Goal: Task Accomplishment & Management: Complete application form

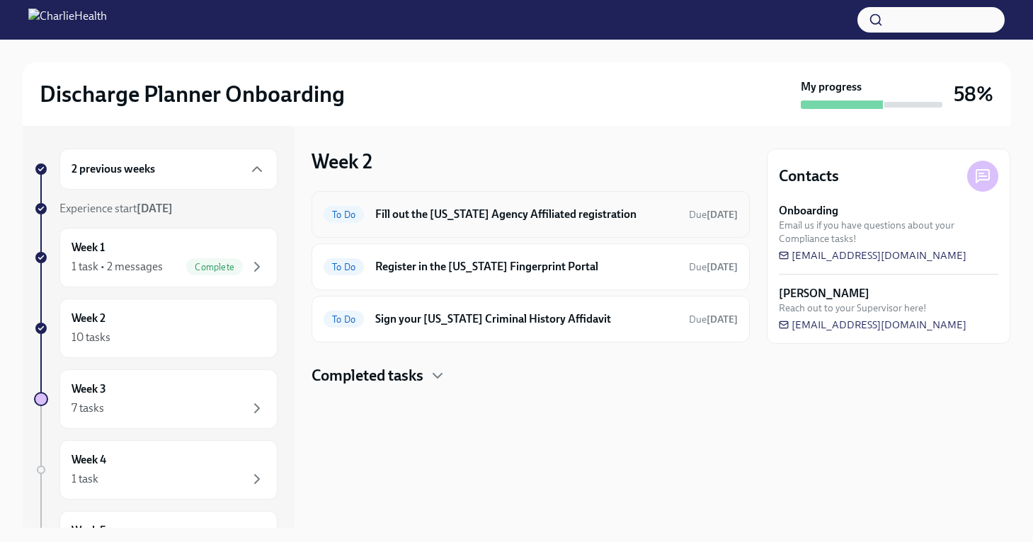
click at [651, 210] on h6 "Fill out the [US_STATE] Agency Affiliated registration" at bounding box center [526, 215] width 302 height 16
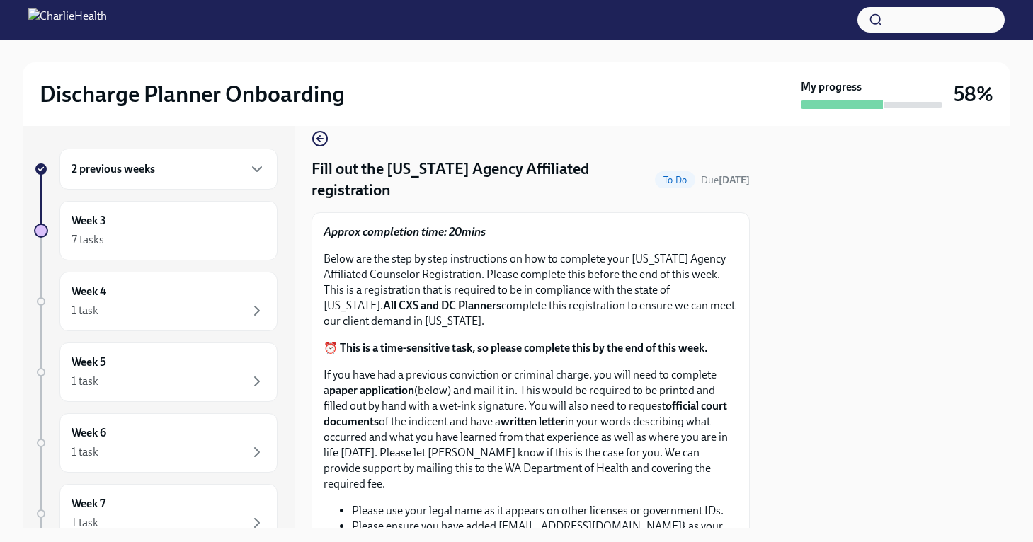
scroll to position [21, 0]
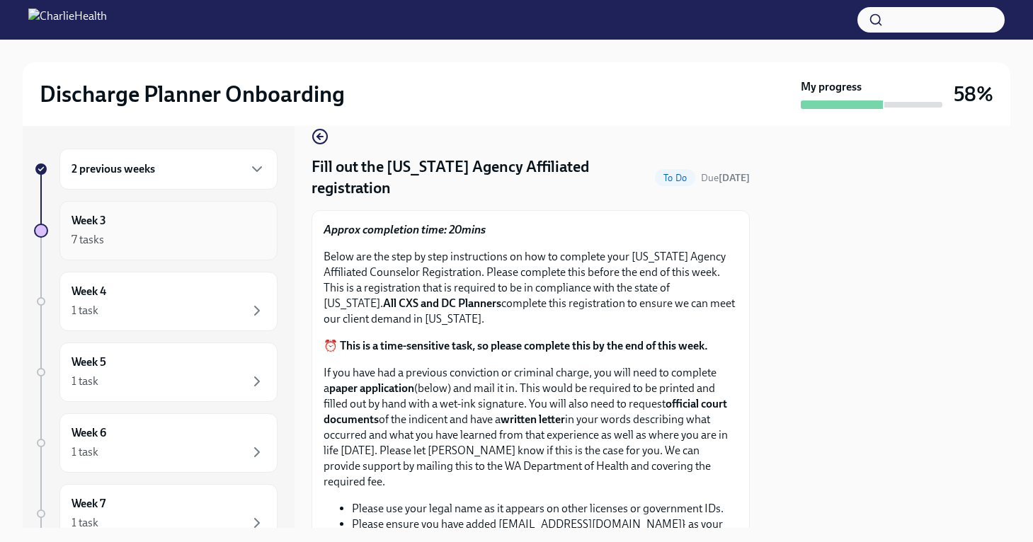
click at [139, 245] on div "7 tasks" at bounding box center [168, 239] width 194 height 17
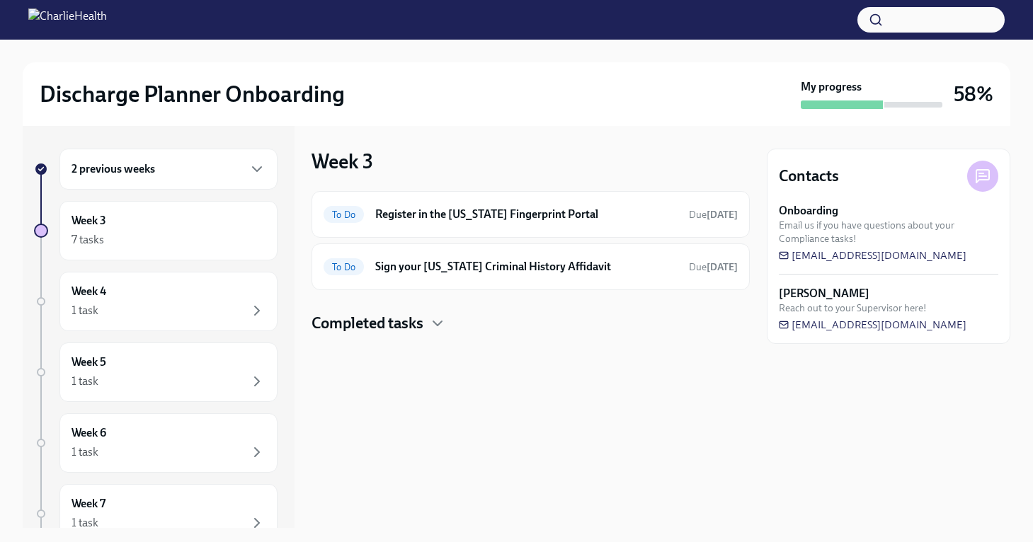
click at [130, 176] on h6 "2 previous weeks" at bounding box center [113, 169] width 84 height 16
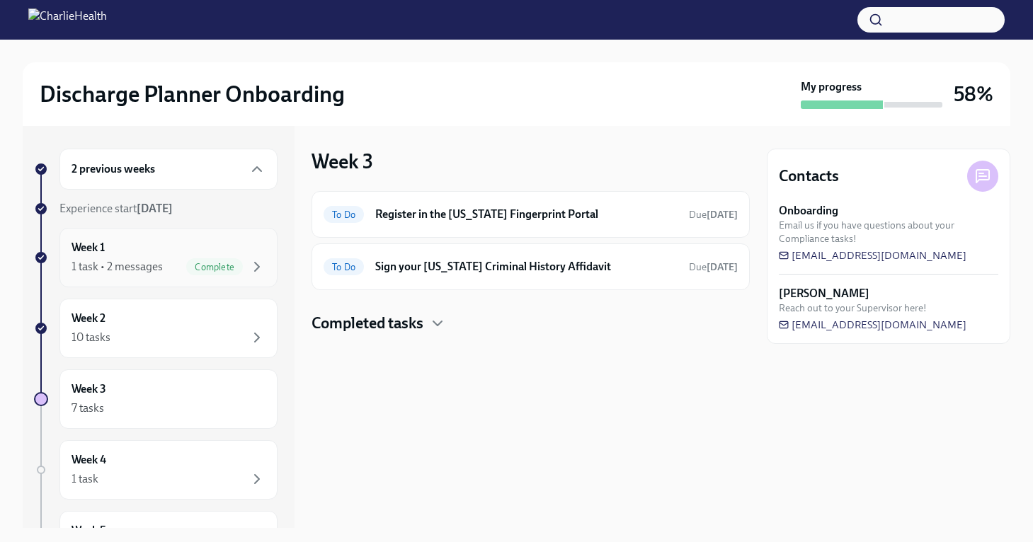
click at [149, 275] on div "Week 1 1 task • 2 messages Complete" at bounding box center [168, 257] width 218 height 59
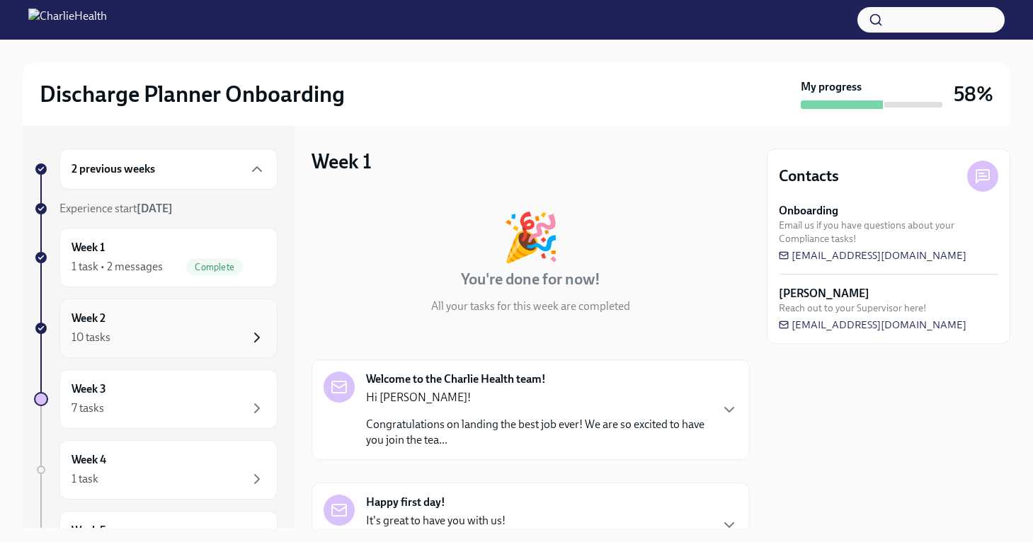
click at [251, 333] on icon "button" at bounding box center [256, 337] width 17 height 17
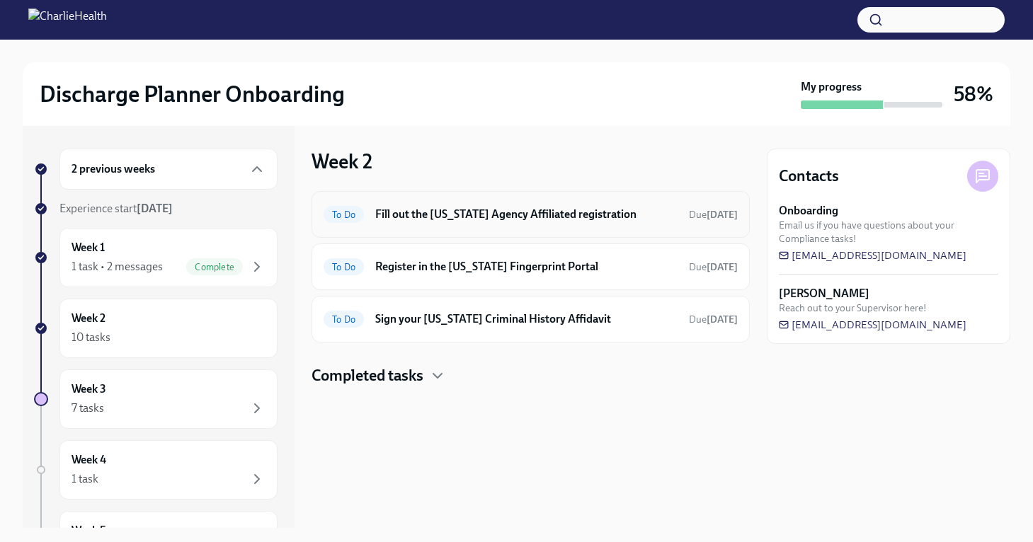
click at [498, 214] on h6 "Fill out the [US_STATE] Agency Affiliated registration" at bounding box center [526, 215] width 302 height 16
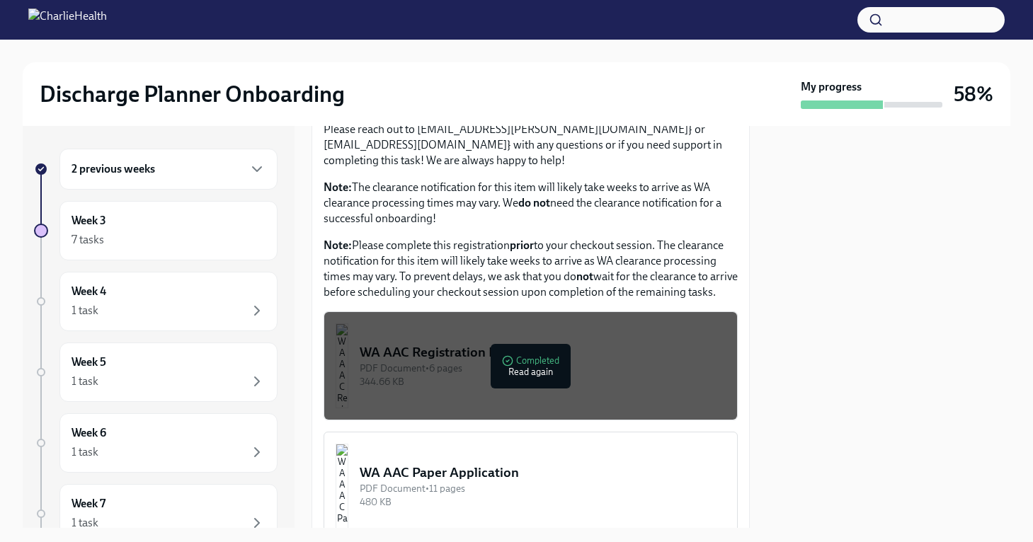
scroll to position [678, 0]
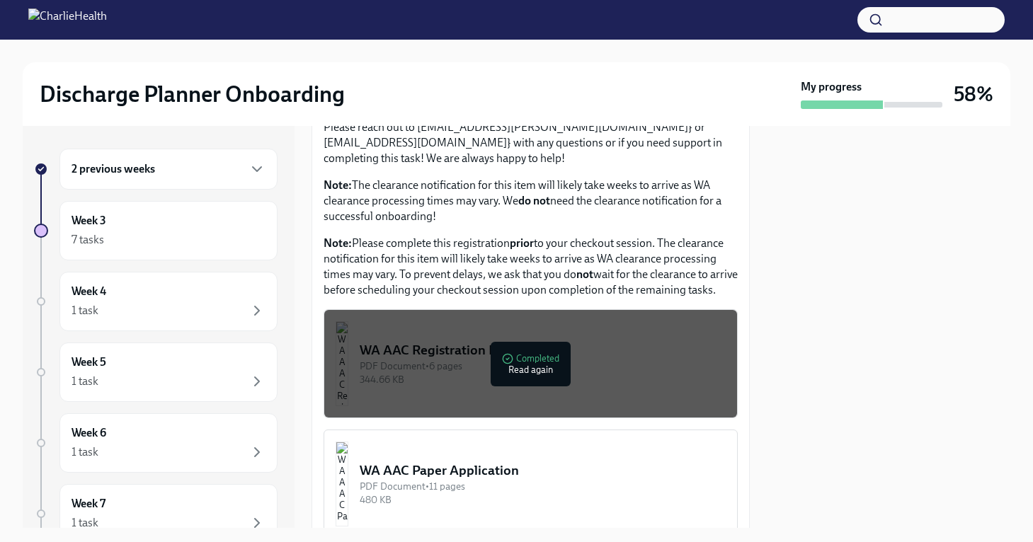
click at [519, 349] on div "WA AAC Registration Instructions" at bounding box center [543, 350] width 366 height 18
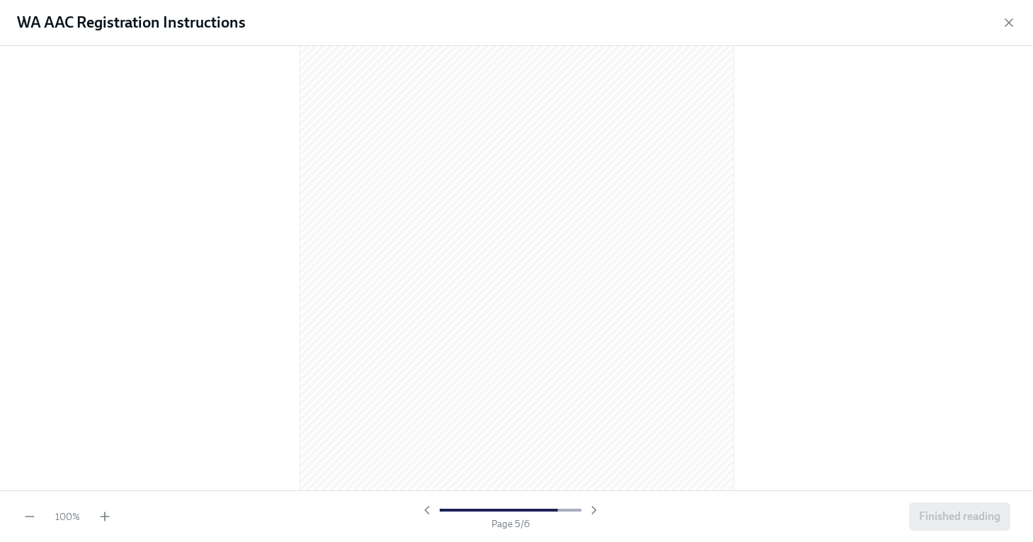
scroll to position [3007, 0]
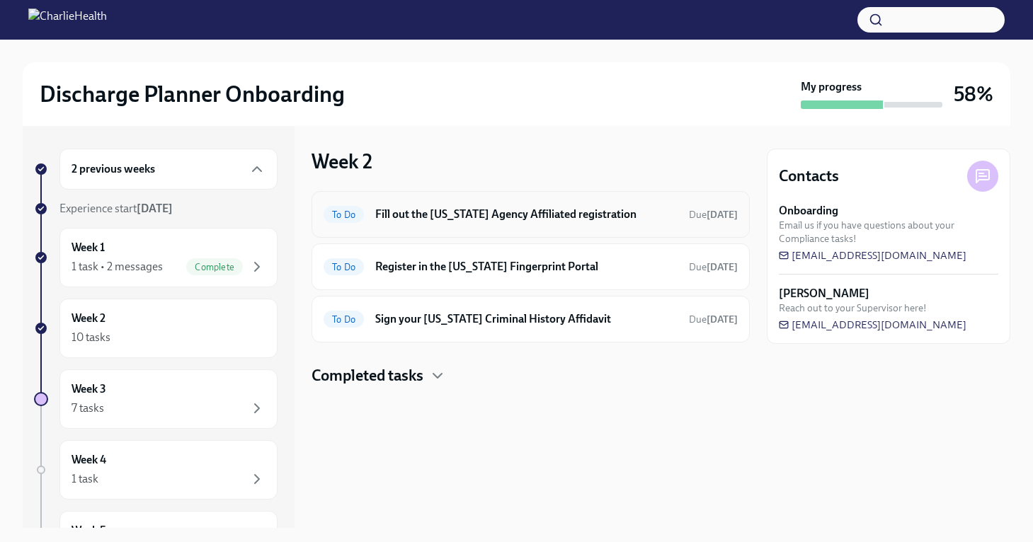
click at [507, 220] on h6 "Fill out the [US_STATE] Agency Affiliated registration" at bounding box center [526, 215] width 302 height 16
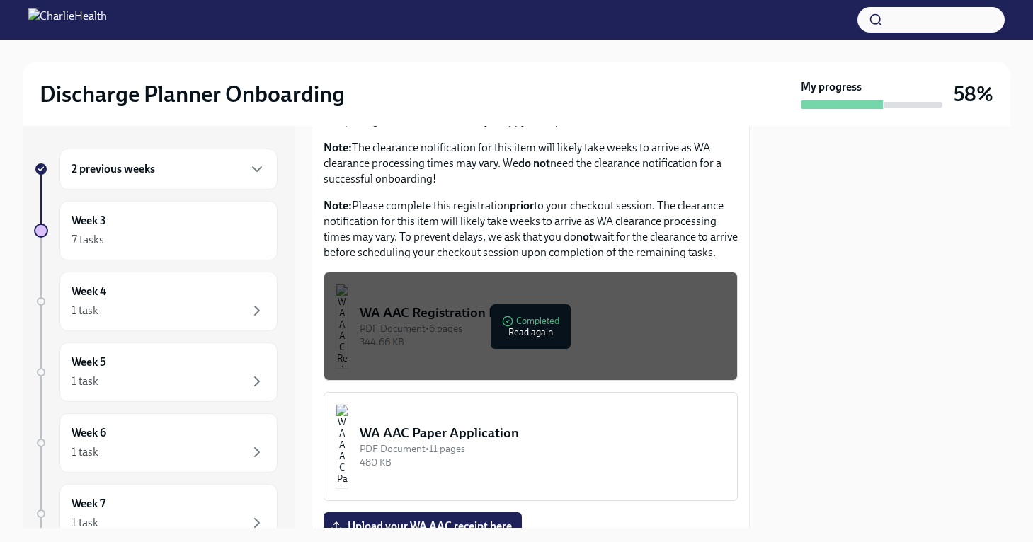
scroll to position [853, 0]
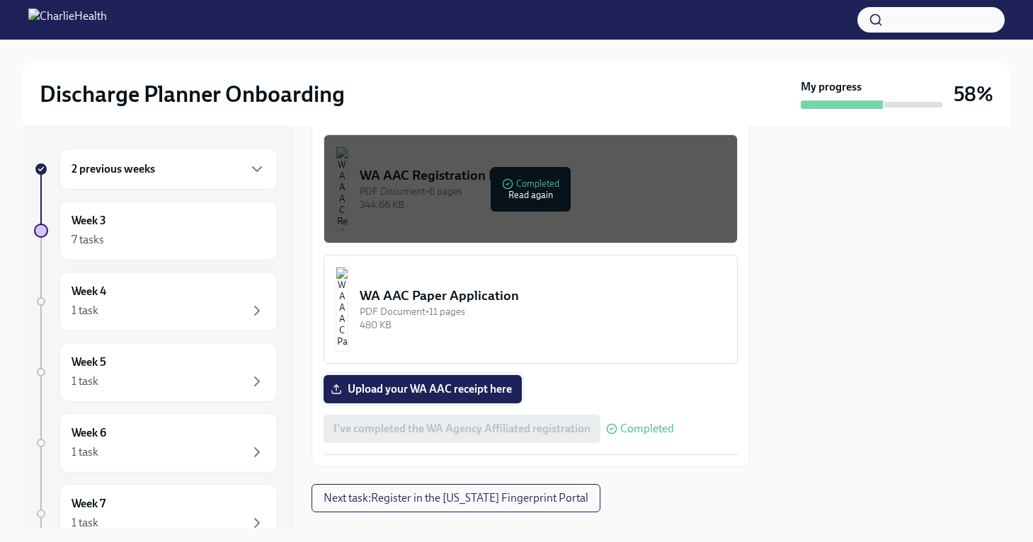
click at [415, 400] on label "Upload your WA AAC receipt here" at bounding box center [422, 389] width 198 height 28
click at [0, 0] on input "Upload your WA AAC receipt here" at bounding box center [0, 0] width 0 height 0
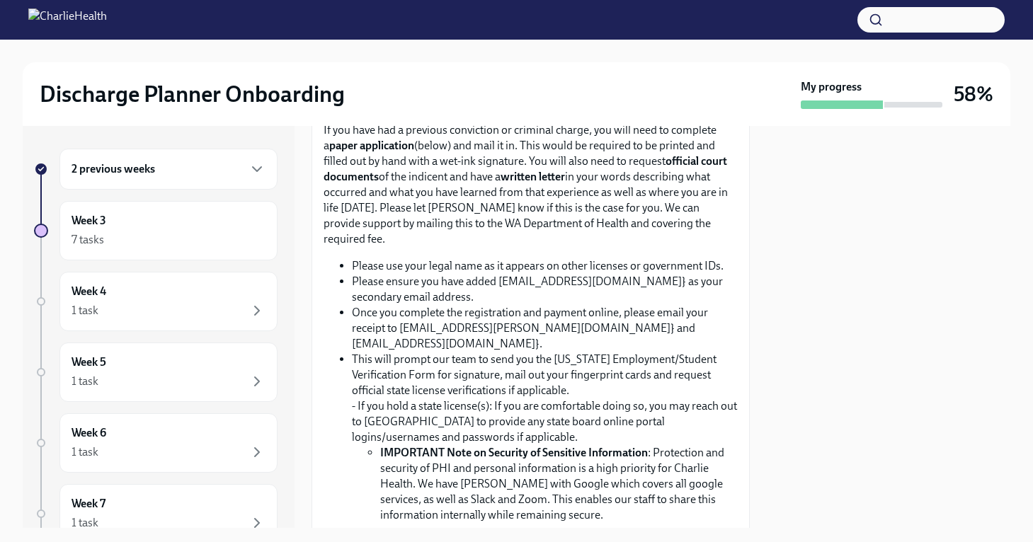
scroll to position [883, 0]
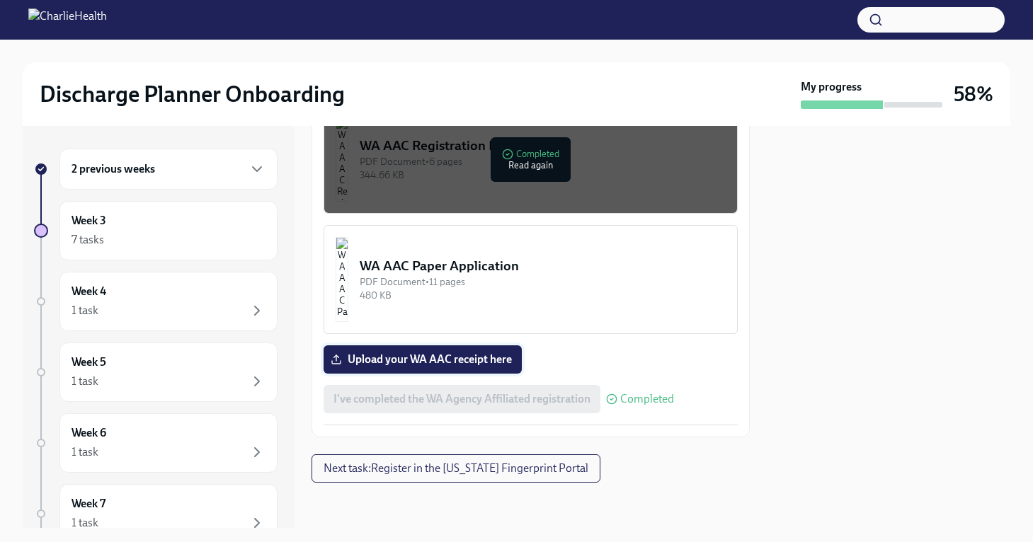
click at [360, 360] on span "Upload your WA AAC receipt here" at bounding box center [422, 359] width 178 height 14
click at [0, 0] on input "Upload your WA AAC receipt here" at bounding box center [0, 0] width 0 height 0
click at [389, 367] on span "Upload your WA AAC receipt here" at bounding box center [422, 359] width 178 height 14
click at [0, 0] on input "Upload your WA AAC receipt here" at bounding box center [0, 0] width 0 height 0
click at [476, 464] on span "Next task : Register in the Arizona Fingerprint Portal" at bounding box center [455, 468] width 265 height 14
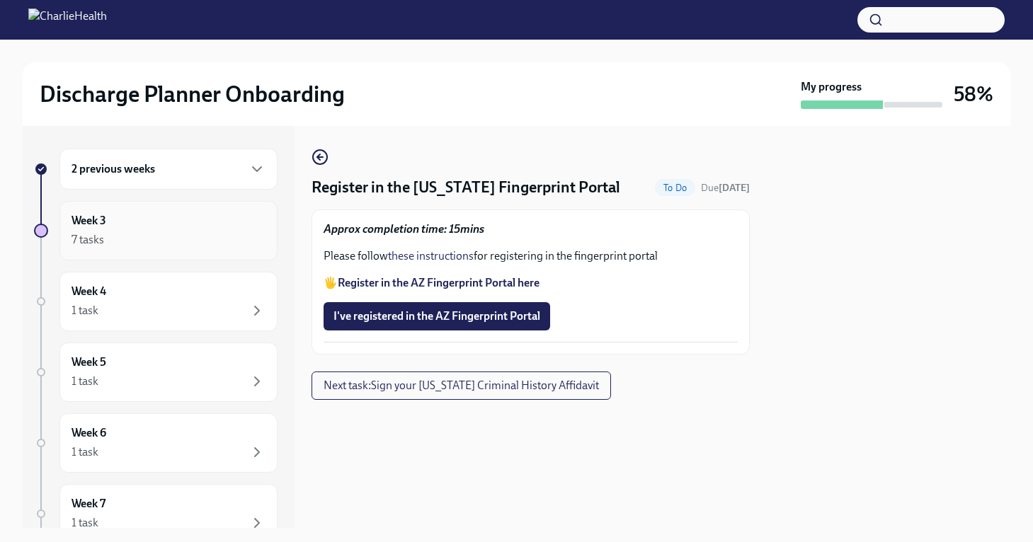
click at [152, 222] on div "Week 3 7 tasks" at bounding box center [168, 230] width 194 height 35
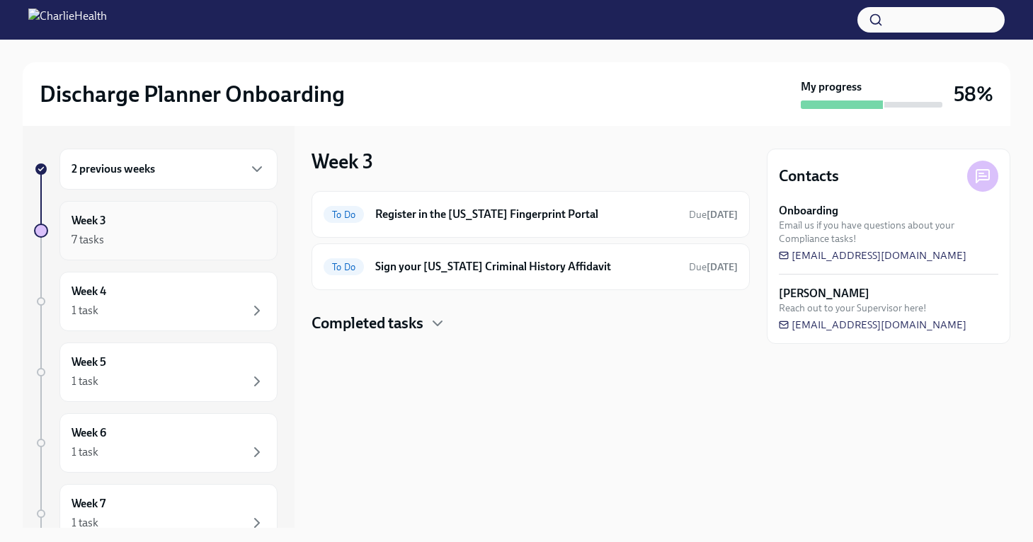
click at [213, 222] on div "Week 3 7 tasks" at bounding box center [168, 230] width 194 height 35
click at [261, 178] on div "2 previous weeks" at bounding box center [168, 169] width 218 height 41
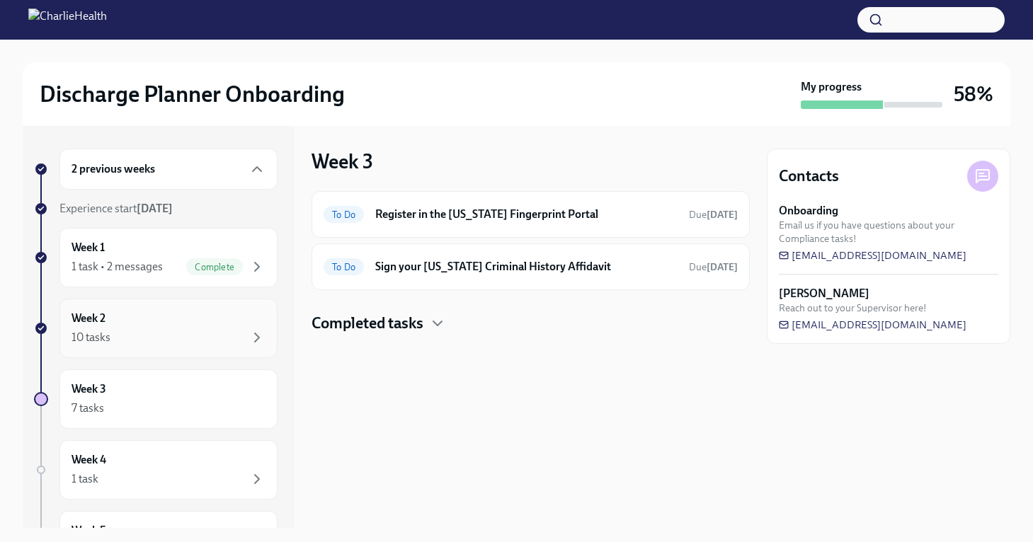
click at [160, 325] on div "Week 2 10 tasks" at bounding box center [168, 328] width 194 height 35
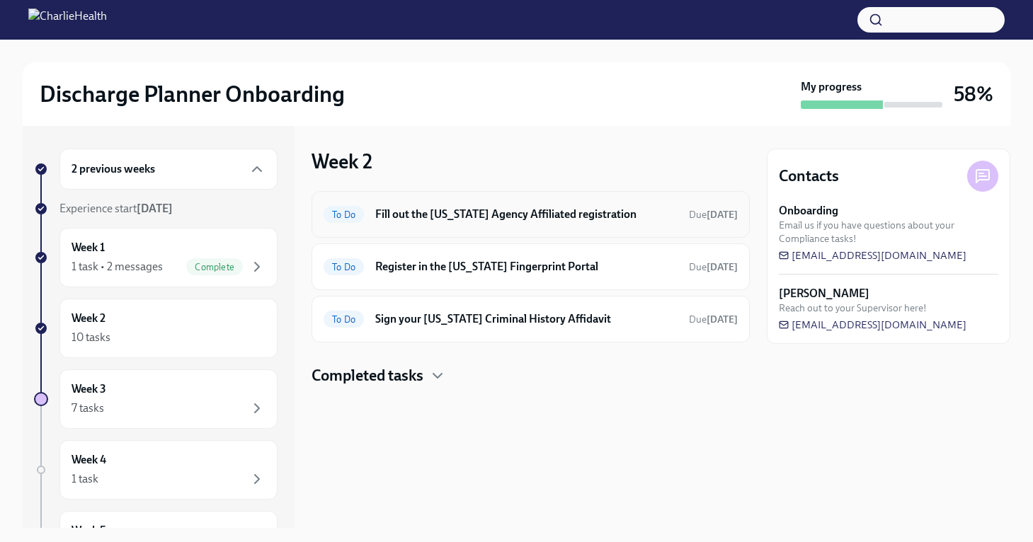
click at [615, 215] on h6 "Fill out the [US_STATE] Agency Affiliated registration" at bounding box center [526, 215] width 302 height 16
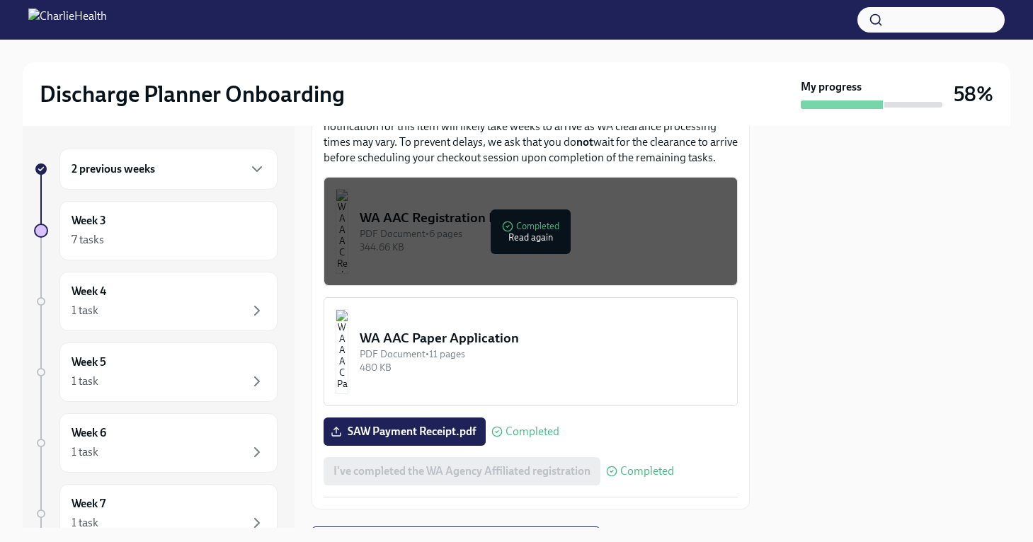
scroll to position [807, 0]
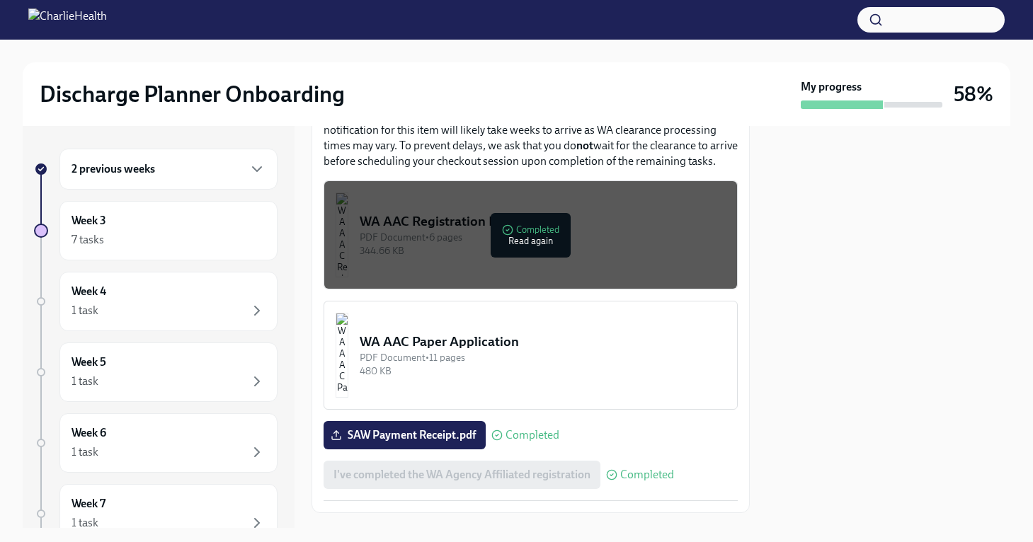
click at [477, 356] on div "PDF Document • 11 pages" at bounding box center [543, 357] width 366 height 13
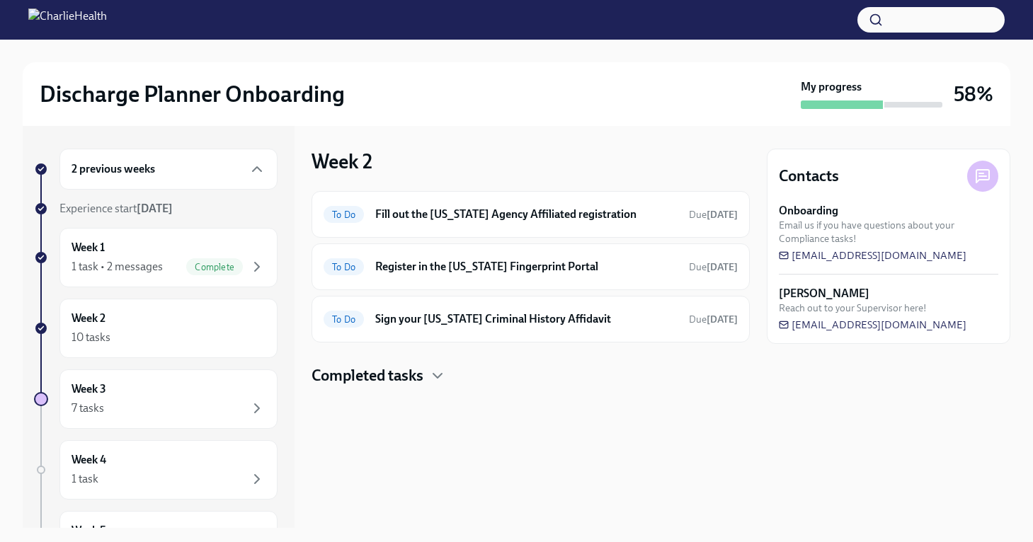
drag, startPoint x: 0, startPoint y: 0, endPoint x: 277, endPoint y: 103, distance: 295.1
click at [277, 103] on div "Discharge Planner Onboarding" at bounding box center [417, 94] width 755 height 28
click at [536, 211] on h6 "Fill out the [US_STATE] Agency Affiliated registration" at bounding box center [526, 215] width 302 height 16
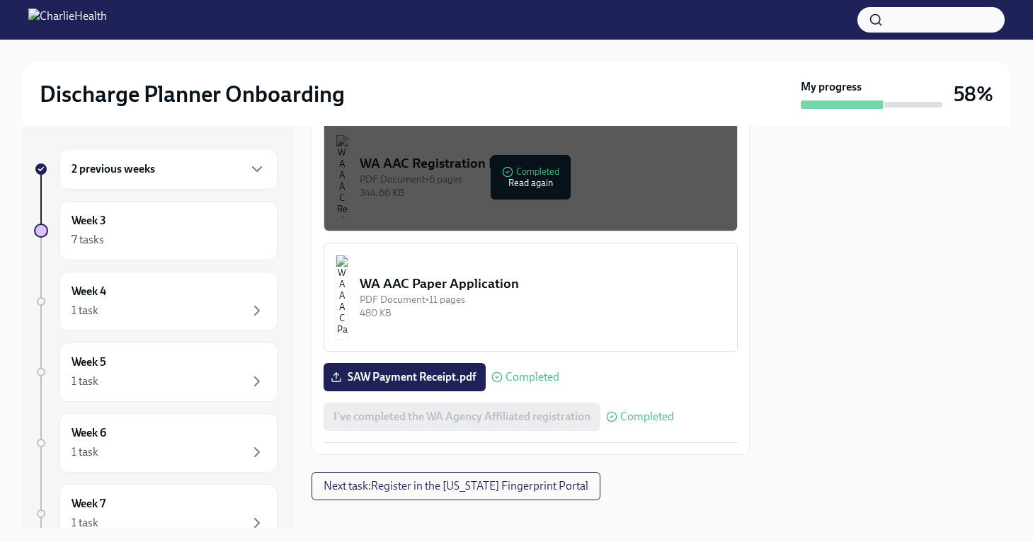
scroll to position [868, 0]
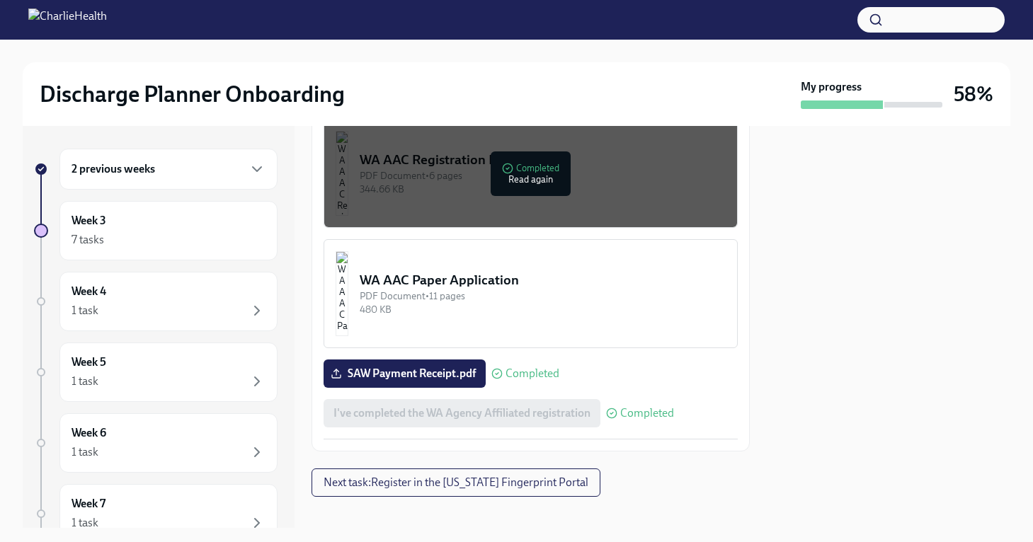
click at [501, 308] on div "480 KB" at bounding box center [543, 309] width 366 height 13
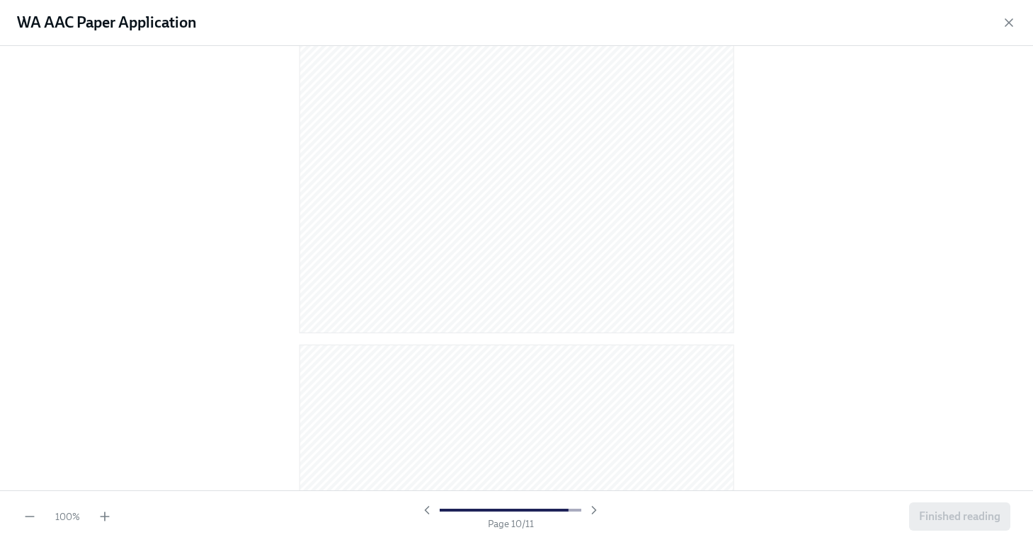
scroll to position [5873, 0]
click at [969, 514] on span "Finished reading" at bounding box center [959, 517] width 81 height 14
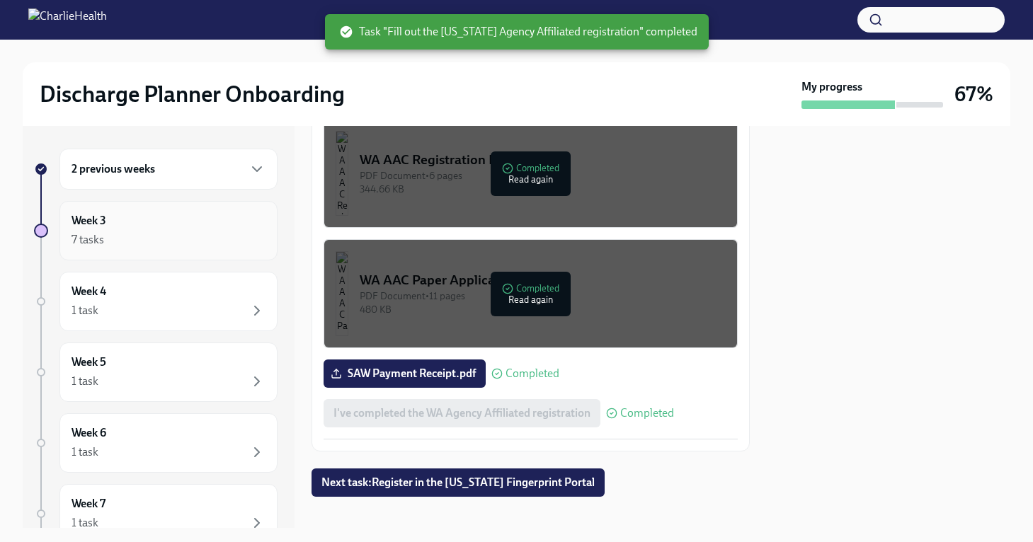
click at [171, 224] on div "Week 3 7 tasks" at bounding box center [168, 230] width 194 height 35
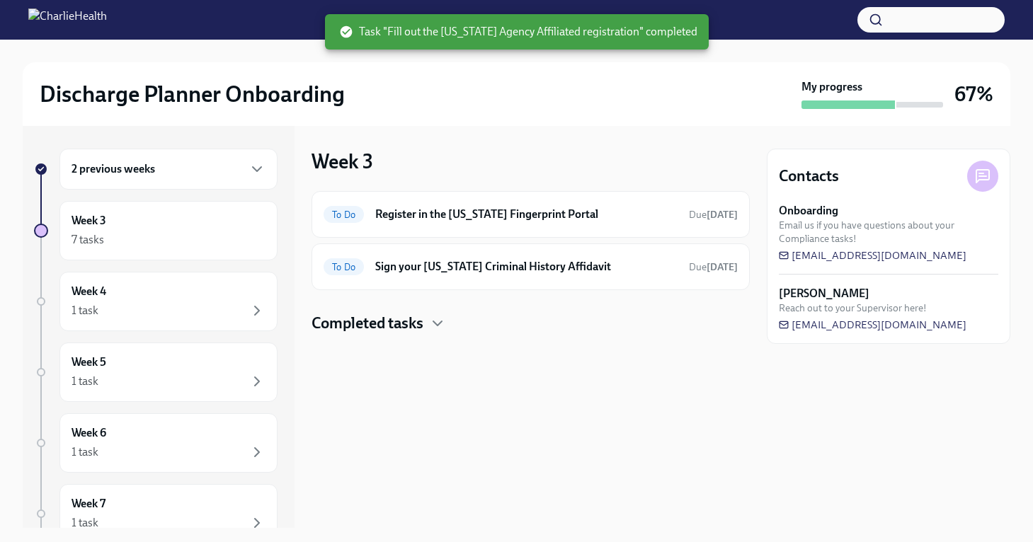
click at [195, 173] on div "2 previous weeks" at bounding box center [168, 169] width 194 height 17
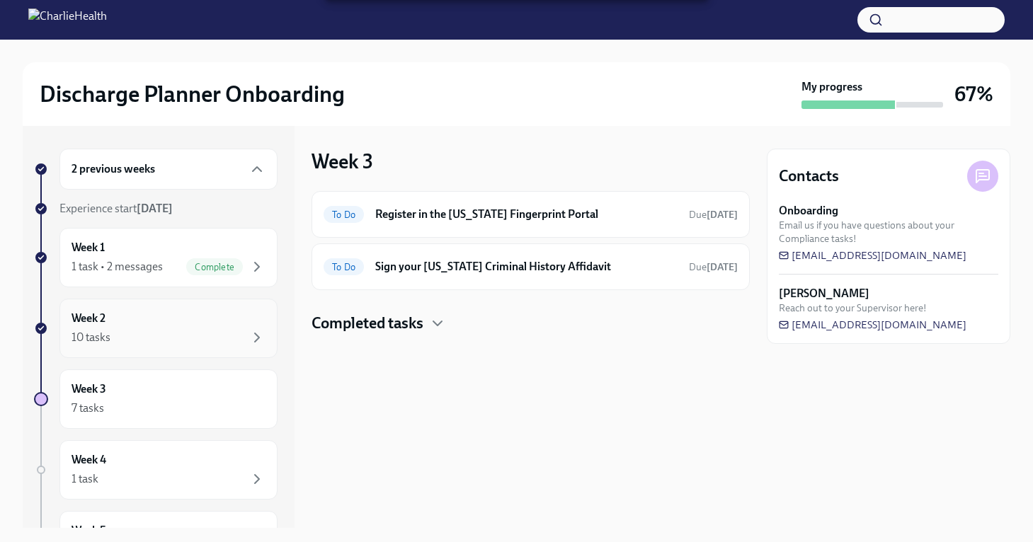
click at [116, 347] on div "Week 2 10 tasks" at bounding box center [168, 328] width 218 height 59
click at [670, 213] on h6 "Register in the [US_STATE] Fingerprint Portal" at bounding box center [526, 215] width 302 height 16
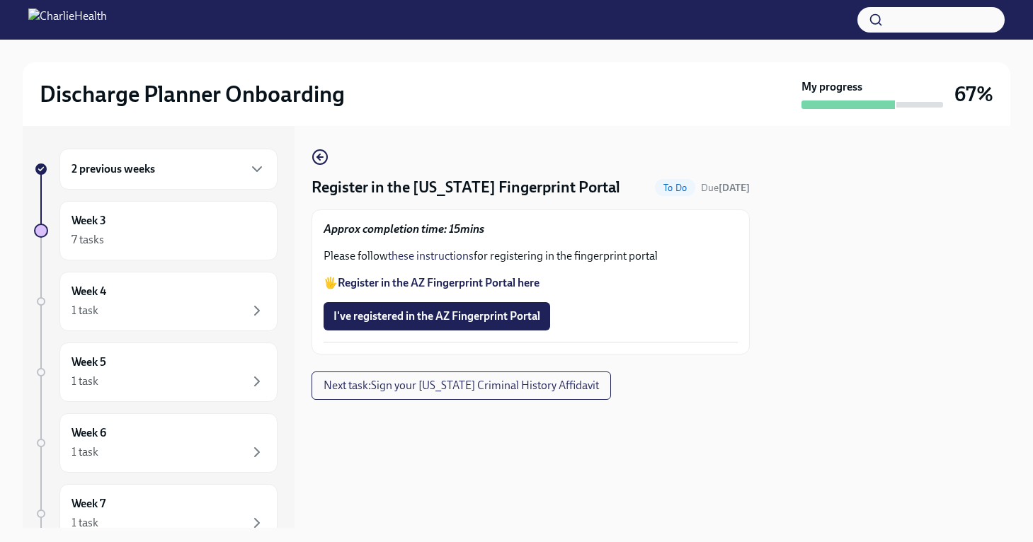
click at [367, 282] on strong "Register in the AZ Fingerprint Portal here" at bounding box center [439, 282] width 202 height 13
drag, startPoint x: 471, startPoint y: 185, endPoint x: 566, endPoint y: 181, distance: 95.6
click at [566, 181] on h4 "Register in the [US_STATE] Fingerprint Portal" at bounding box center [465, 187] width 309 height 21
click at [401, 262] on link "these instructions" at bounding box center [431, 255] width 86 height 13
click at [106, 23] on img at bounding box center [67, 19] width 79 height 23
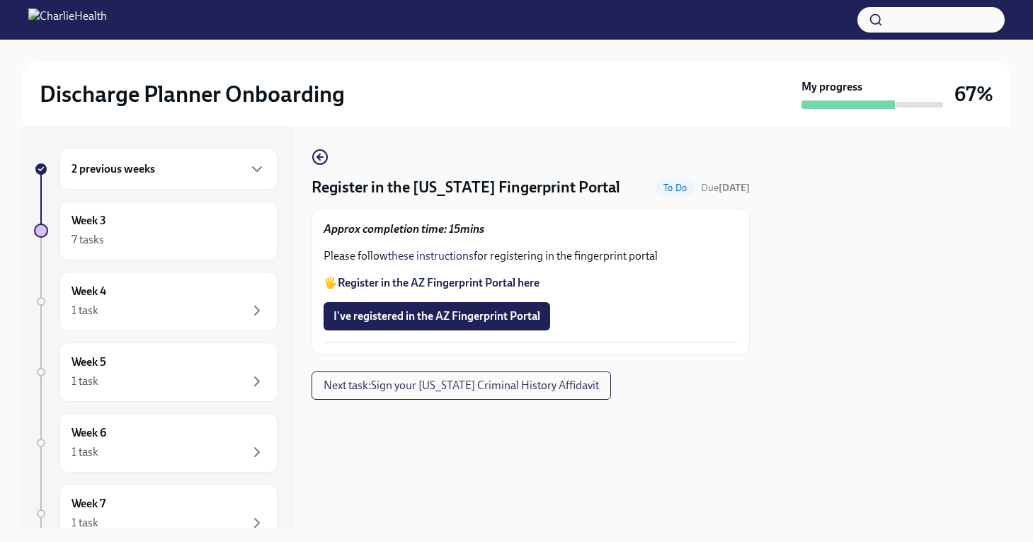
click at [83, 96] on h2 "Discharge Planner Onboarding" at bounding box center [192, 94] width 305 height 28
click at [404, 144] on div "Register in the [US_STATE] Fingerprint Portal To Do Due [DATE] Approx completio…" at bounding box center [530, 327] width 438 height 402
click at [260, 159] on div "2 previous weeks" at bounding box center [168, 169] width 218 height 41
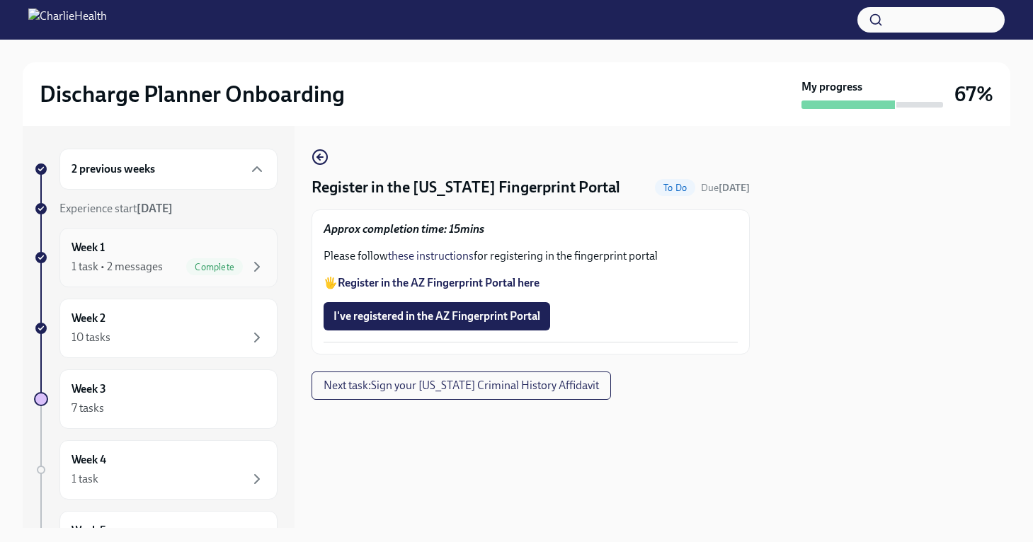
click at [269, 258] on div "Week 1 1 task • 2 messages Complete" at bounding box center [168, 257] width 218 height 59
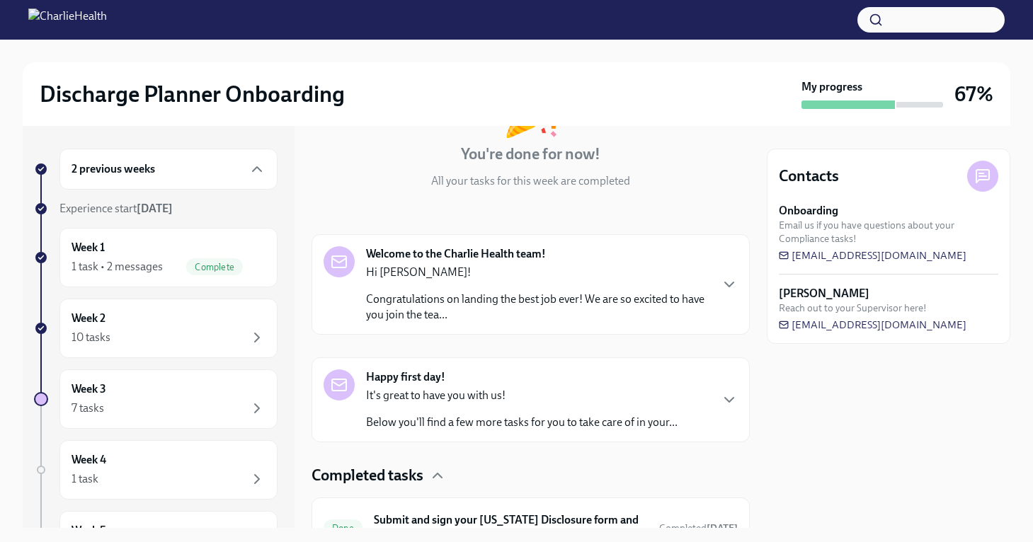
scroll to position [201, 0]
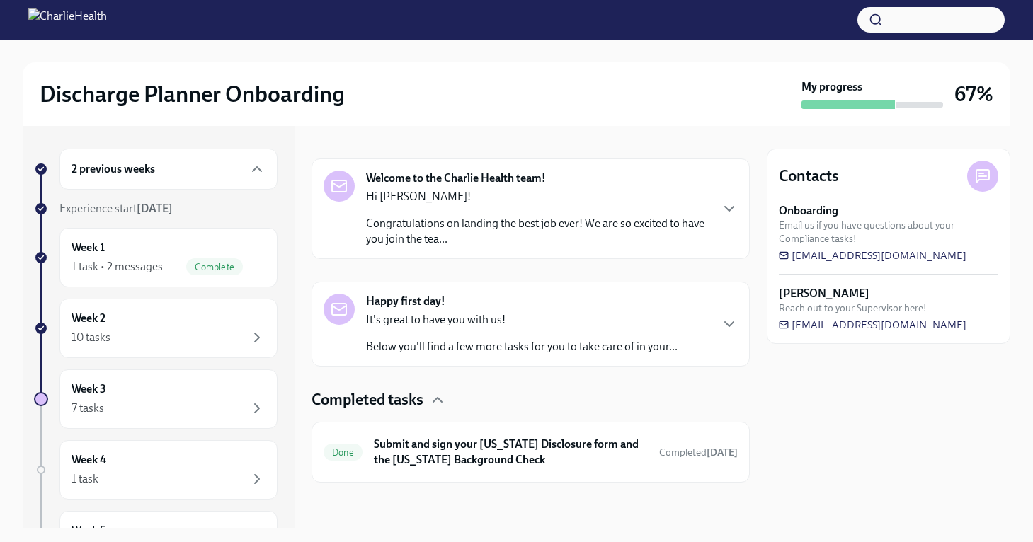
click at [598, 326] on p "It's great to have you with us!" at bounding box center [521, 320] width 311 height 16
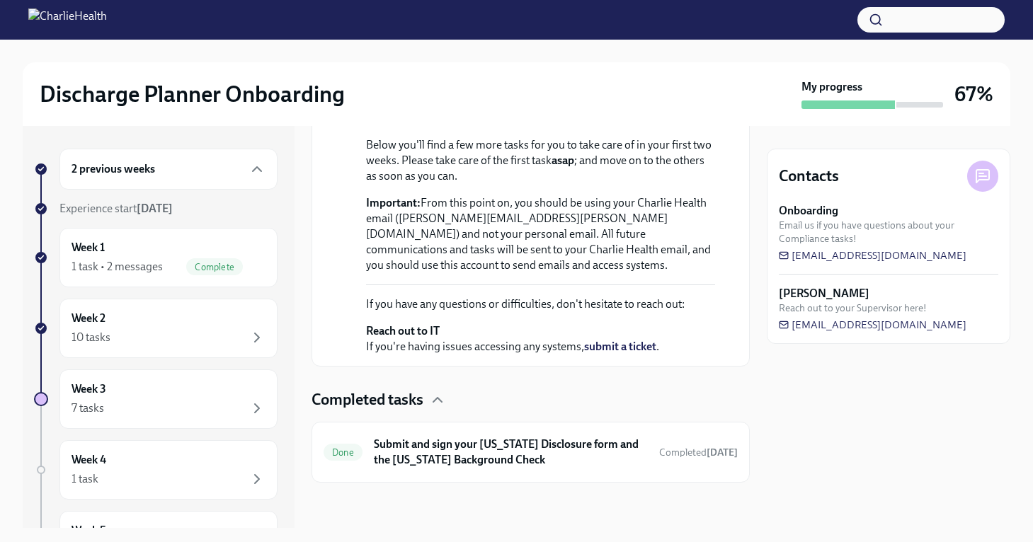
scroll to position [504, 0]
click at [965, 258] on span "[EMAIL_ADDRESS][DOMAIN_NAME]" at bounding box center [873, 255] width 188 height 14
click at [158, 253] on div "Week 1 1 task • 2 messages Complete" at bounding box center [168, 257] width 194 height 35
click at [151, 329] on div "10 tasks" at bounding box center [168, 337] width 194 height 17
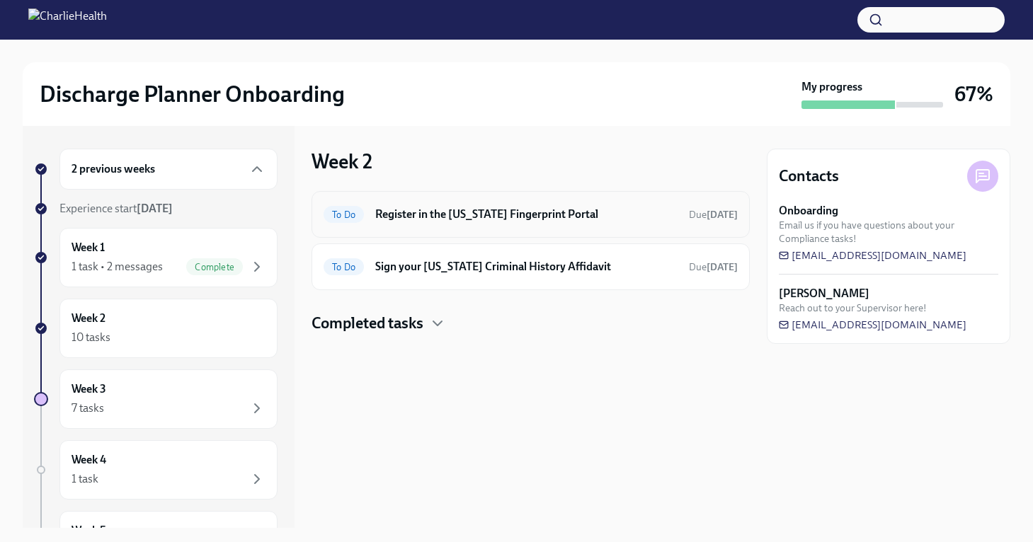
click at [398, 226] on div "To Do Register in the [US_STATE] Fingerprint Portal Due [DATE]" at bounding box center [530, 214] width 438 height 47
click at [414, 212] on h6 "Register in the [US_STATE] Fingerprint Portal" at bounding box center [526, 215] width 302 height 16
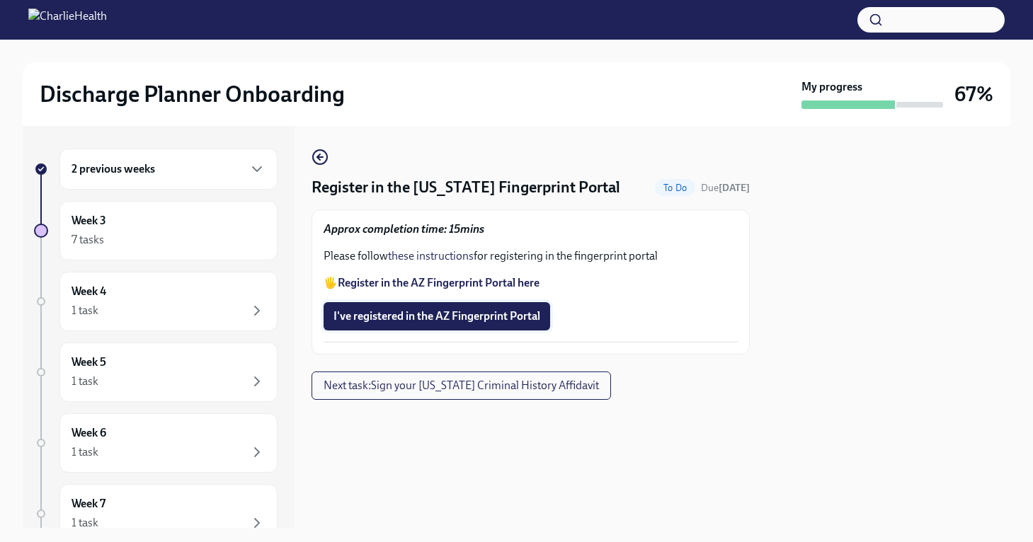
click at [427, 311] on span "I've registered in the AZ Fingerprint Portal" at bounding box center [436, 316] width 207 height 14
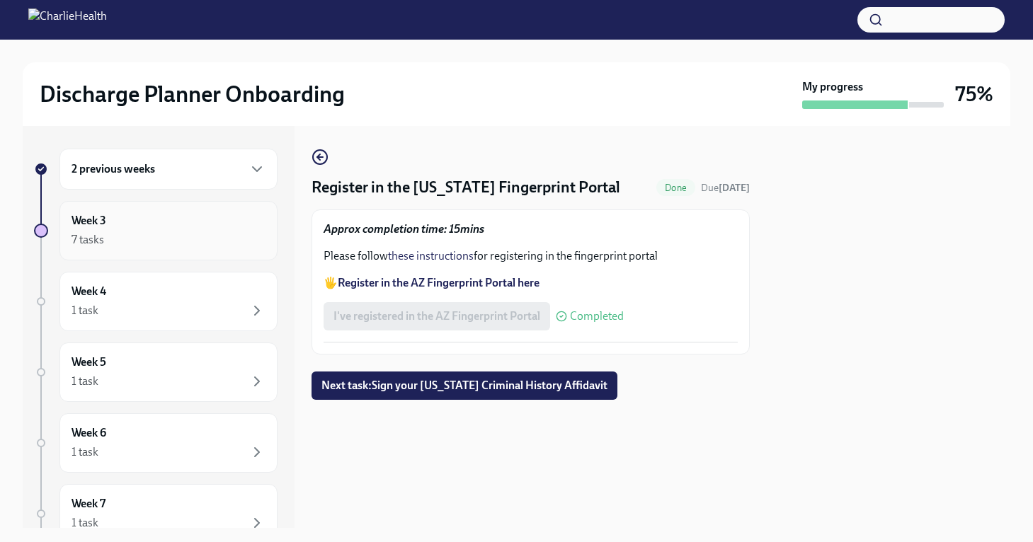
click at [147, 228] on div "Week 3 7 tasks" at bounding box center [168, 230] width 194 height 35
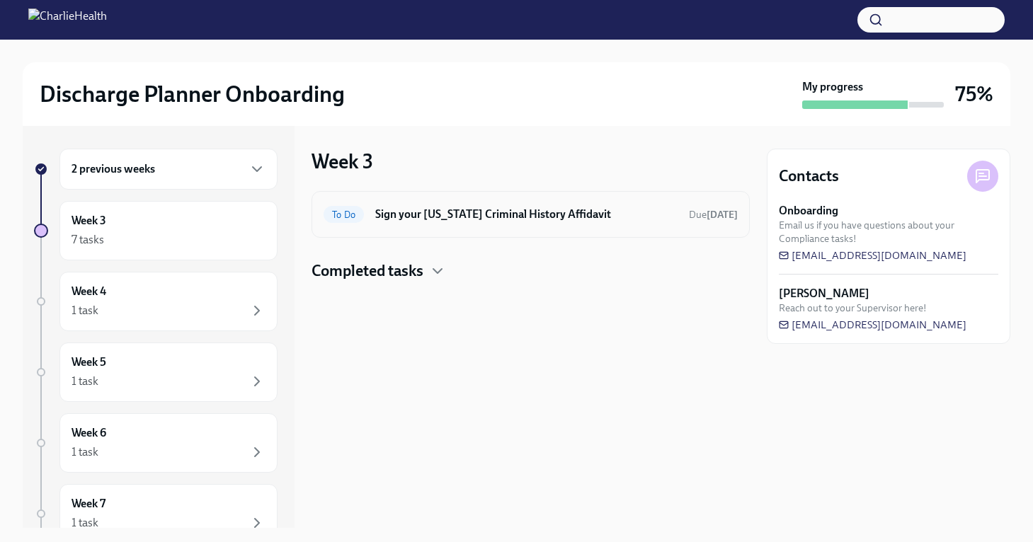
click at [468, 213] on h6 "Sign your [US_STATE] Criminal History Affidavit" at bounding box center [526, 215] width 302 height 16
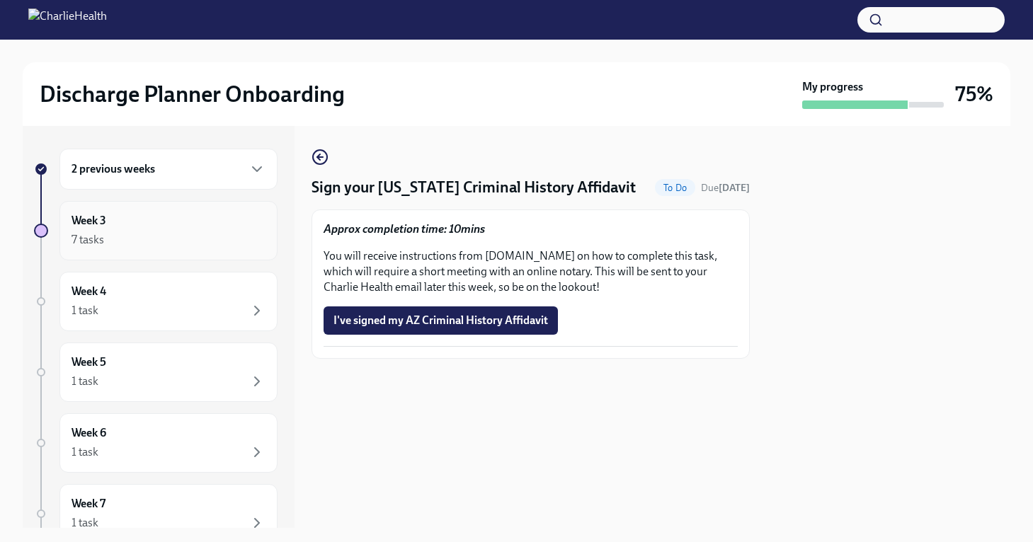
click at [231, 234] on div "7 tasks" at bounding box center [168, 239] width 194 height 17
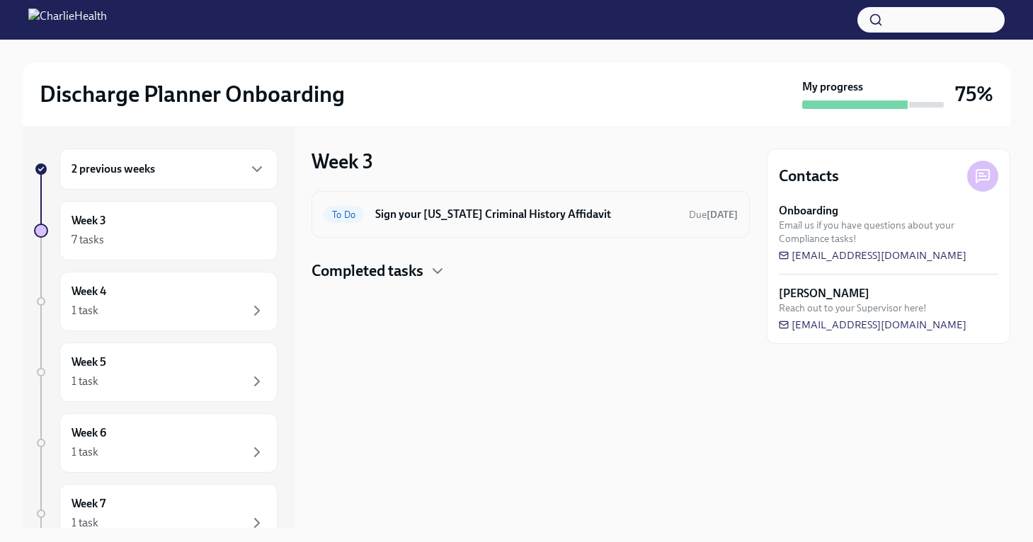
click at [446, 217] on h6 "Sign your [US_STATE] Criminal History Affidavit" at bounding box center [526, 215] width 302 height 16
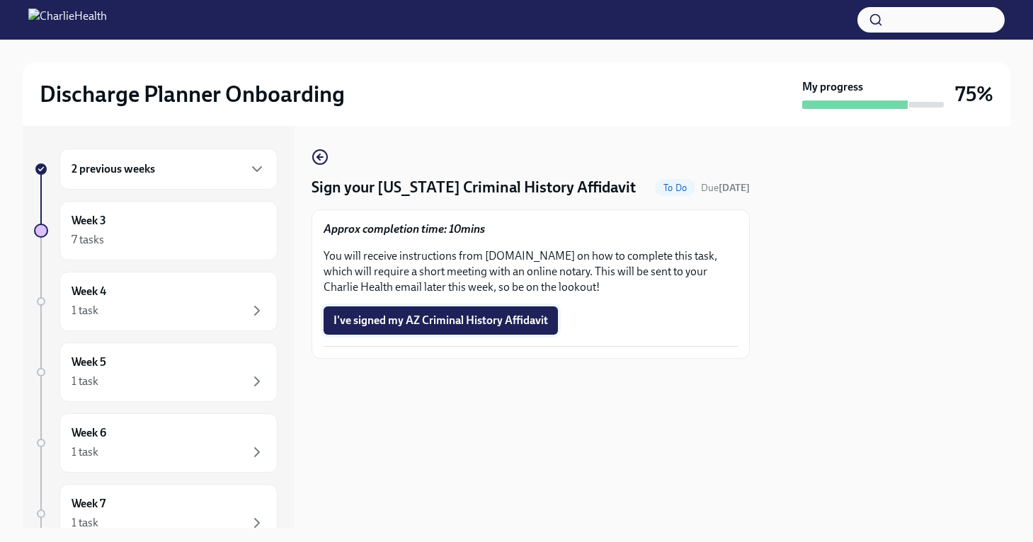
click at [457, 333] on button "I've signed my AZ Criminal History Affidavit" at bounding box center [440, 320] width 234 height 28
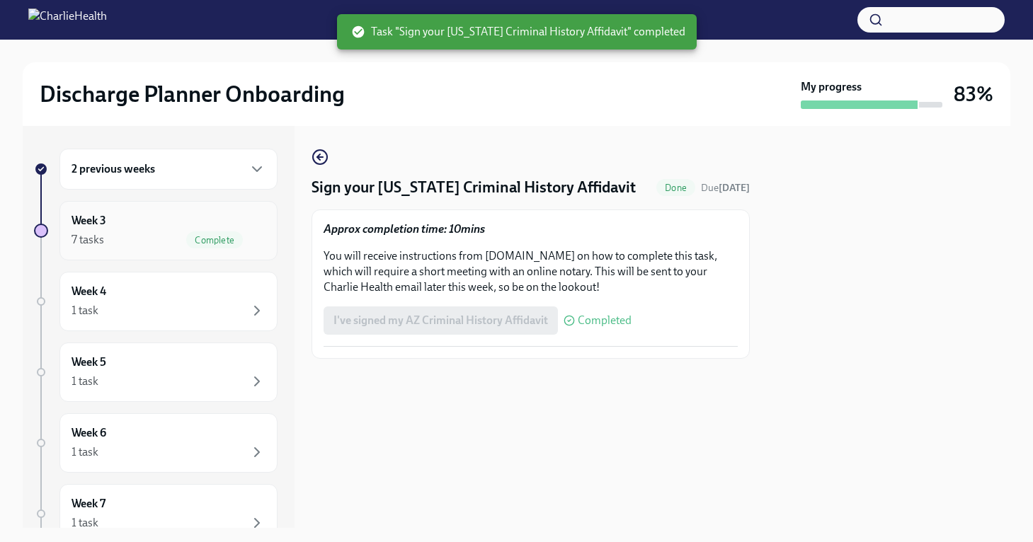
click at [156, 224] on div "Week 3 7 tasks Complete" at bounding box center [168, 230] width 194 height 35
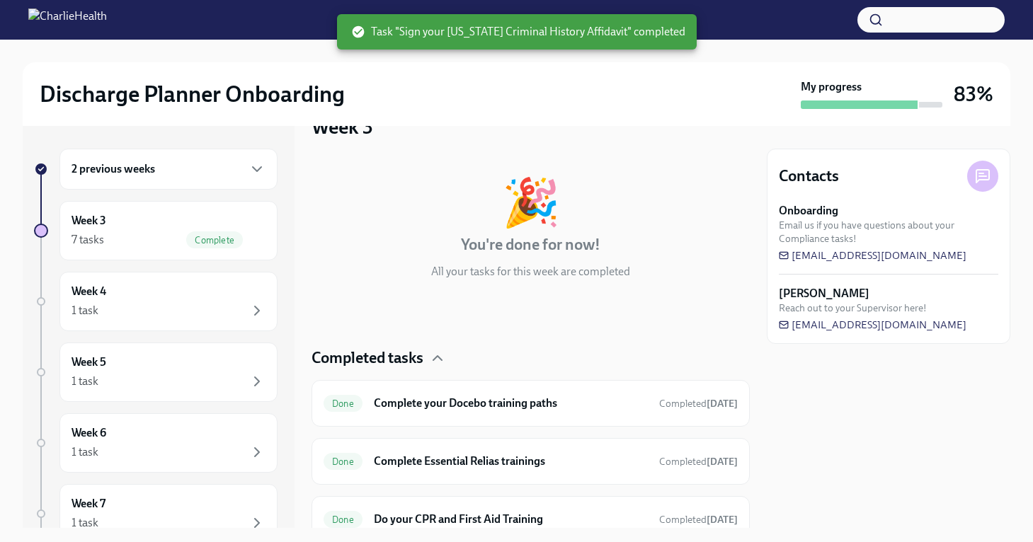
scroll to position [1, 0]
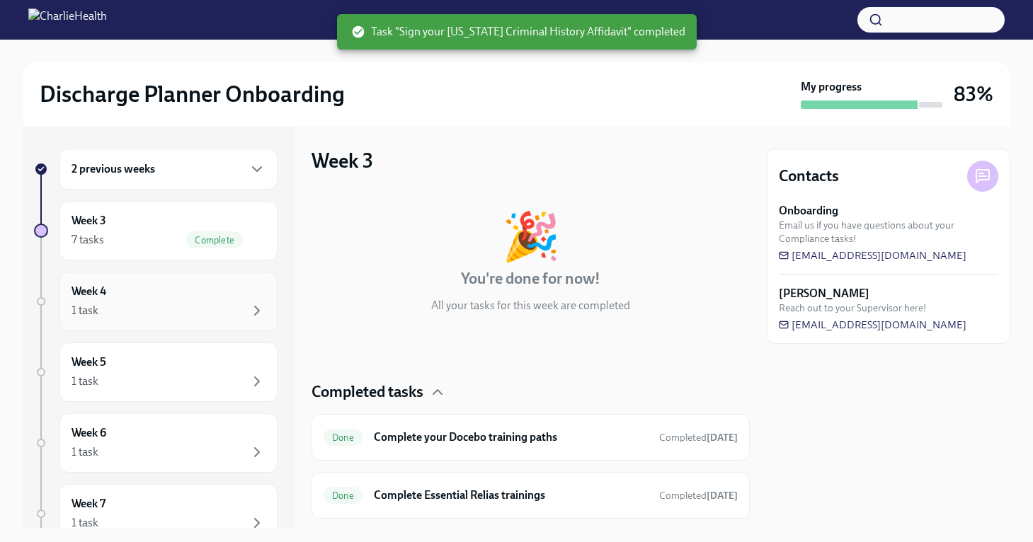
click at [93, 316] on div "1 task" at bounding box center [84, 311] width 27 height 16
